Goal: Find specific page/section: Find specific page/section

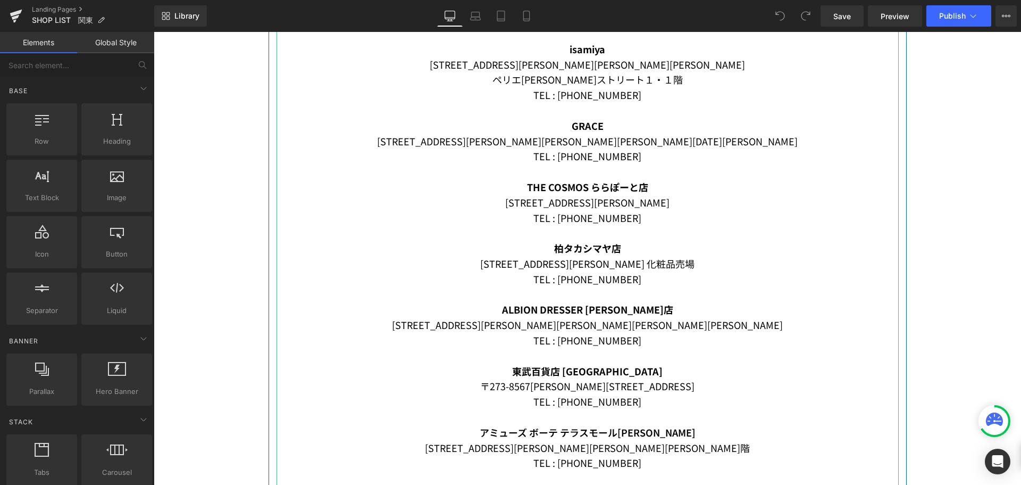
scroll to position [532, 0]
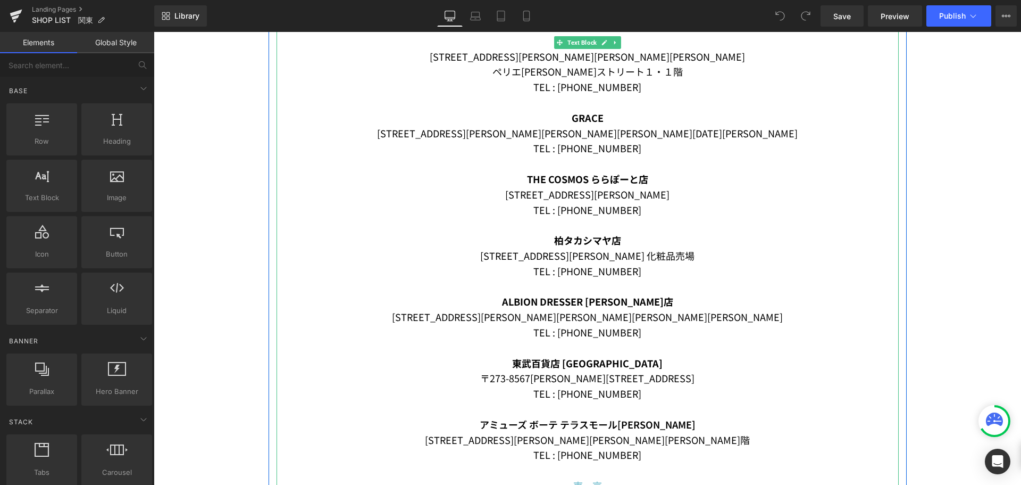
click at [547, 299] on span "ALBION DRESSER [PERSON_NAME]店" at bounding box center [587, 301] width 171 height 14
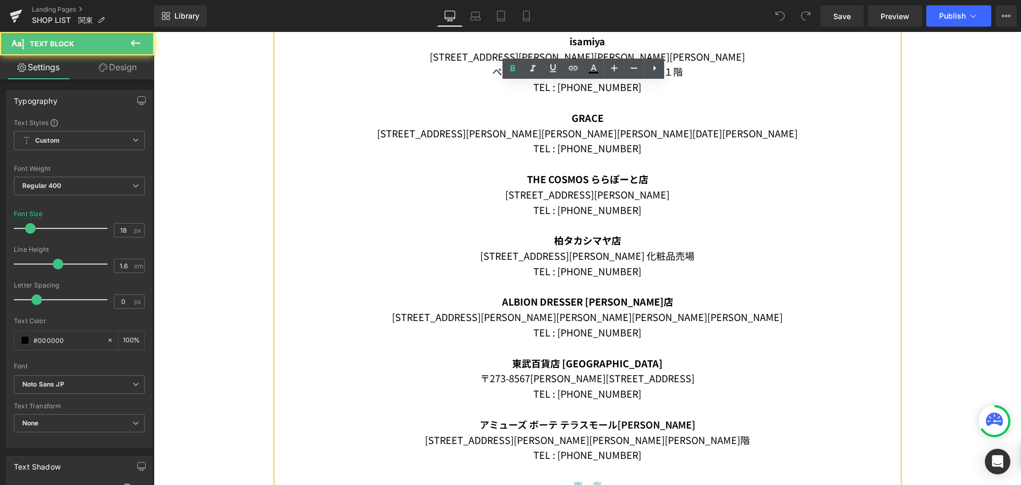
click at [533, 299] on span "ALBION DRESSER [PERSON_NAME]店" at bounding box center [587, 301] width 171 height 14
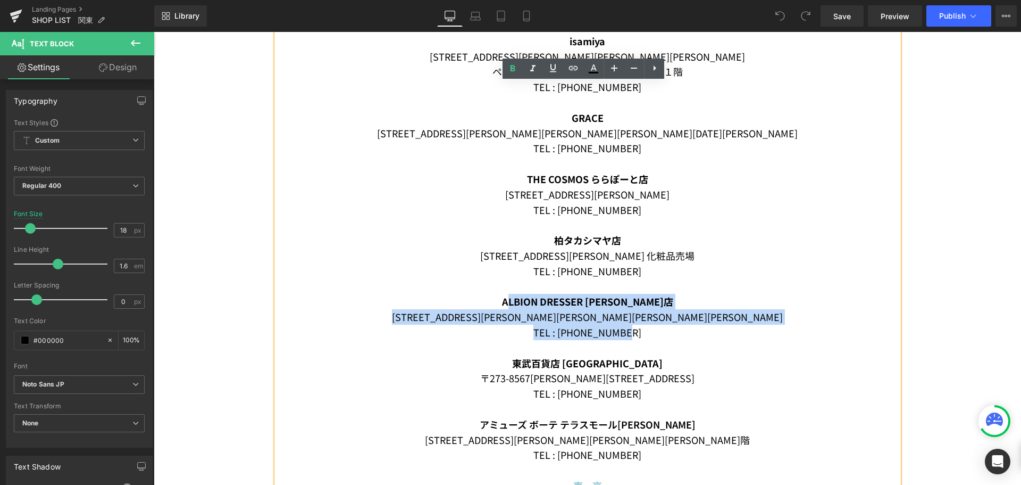
drag, startPoint x: 531, startPoint y: 302, endPoint x: 636, endPoint y: 332, distance: 109.1
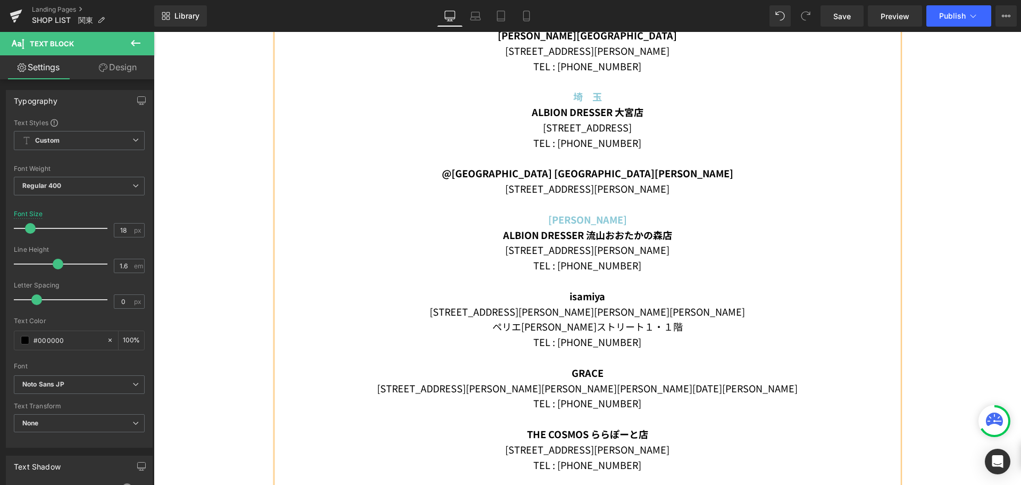
scroll to position [266, 0]
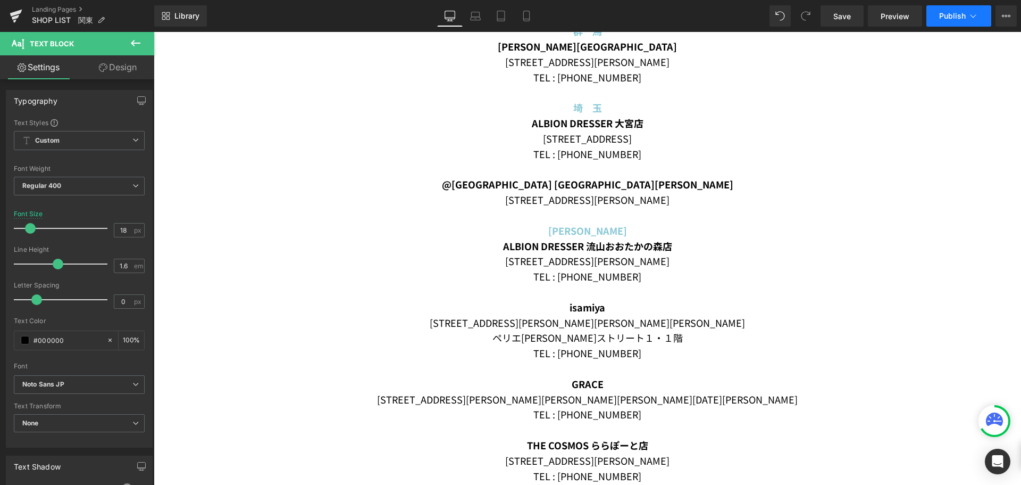
click at [951, 16] on span "Publish" at bounding box center [952, 16] width 27 height 9
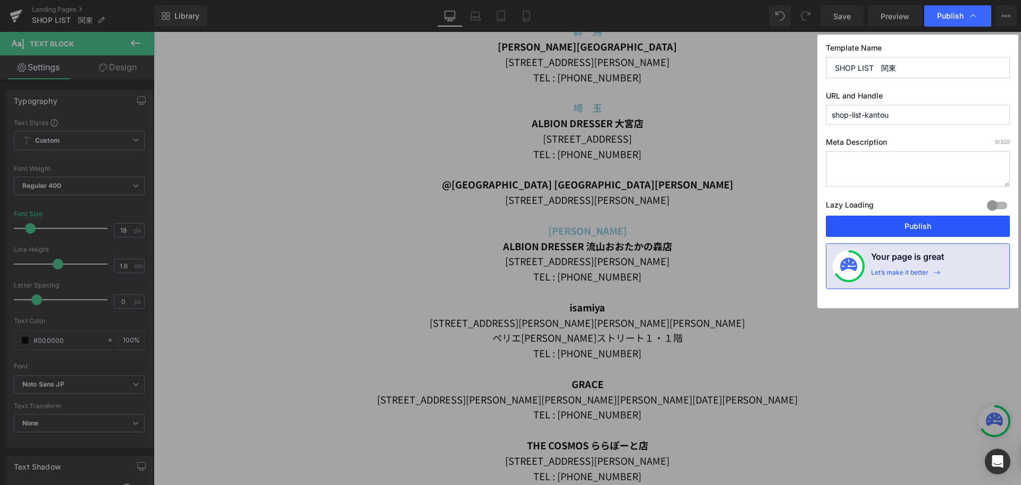
click at [924, 222] on button "Publish" at bounding box center [918, 225] width 184 height 21
